Goal: Task Accomplishment & Management: Use online tool/utility

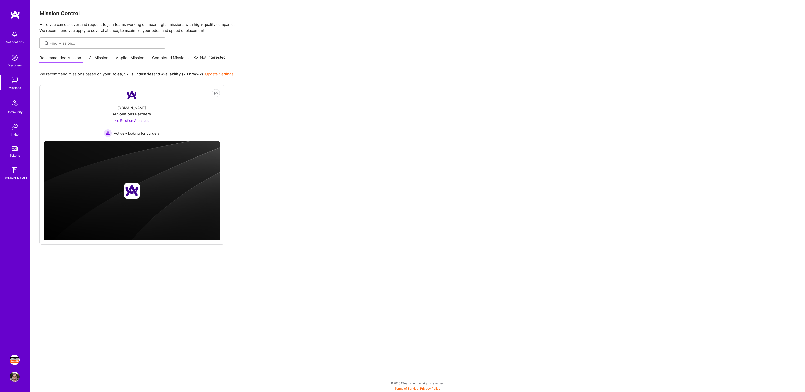
click at [13, 359] on img at bounding box center [15, 360] width 10 height 10
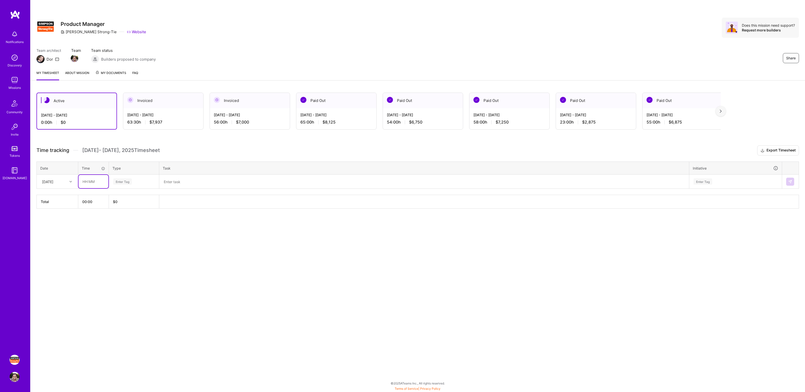
click at [87, 182] on input "text" at bounding box center [94, 181] width 30 height 13
type input "01:00"
type input "mana"
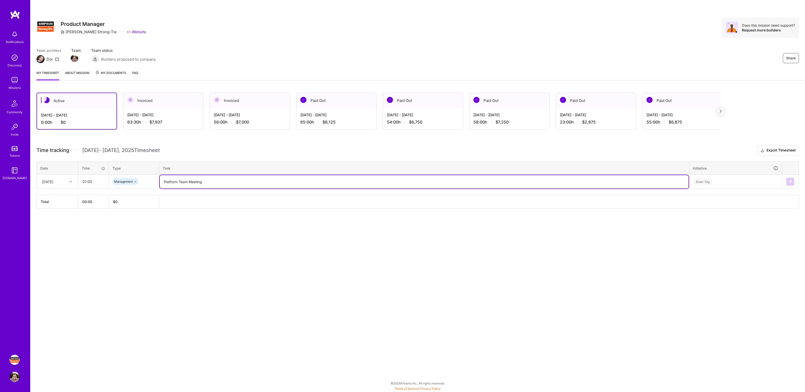
type textarea "Platform Team Meeting"
click at [719, 185] on div "Enter Tag" at bounding box center [736, 181] width 92 height 13
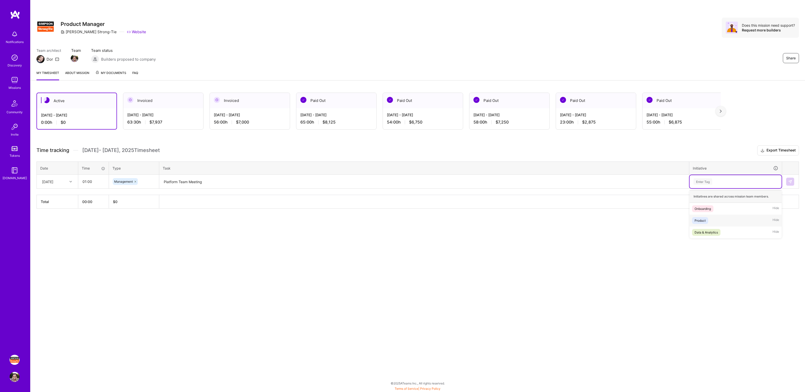
click at [713, 222] on div "Product Hide" at bounding box center [736, 221] width 92 height 12
click at [789, 181] on img at bounding box center [790, 182] width 4 height 4
click at [295, 142] on div "Active [DATE] - [DATE] 1:00 h $125 Invoiced [DATE] - [DATE] 63:30 h $7,937 Invo…" at bounding box center [417, 168] width 775 height 162
click at [404, 143] on div "Active [DATE] - [DATE] 1:00 h $125 Invoiced [DATE] - [DATE] 63:30 h $7,937 Invo…" at bounding box center [417, 168] width 775 height 162
click at [661, 269] on div "Share Product Manager [PERSON_NAME]-Tie Website Does this mission need support?…" at bounding box center [417, 196] width 775 height 392
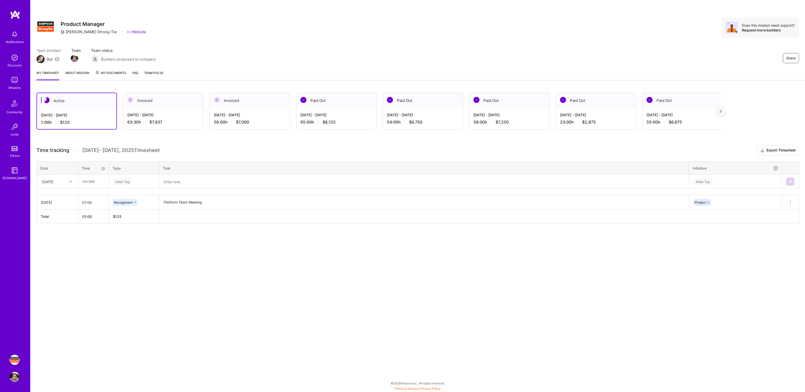
click at [662, 247] on div "Active [DATE] - [DATE] 1:00 h $125 Invoiced [DATE] - [DATE] 63:30 h $7,937 Invo…" at bounding box center [417, 168] width 775 height 162
click at [624, 240] on div "Active [DATE] - [DATE] 1:00 h $125 Invoiced [DATE] - [DATE] 63:30 h $7,937 Invo…" at bounding box center [417, 168] width 775 height 162
